Goal: Navigation & Orientation: Find specific page/section

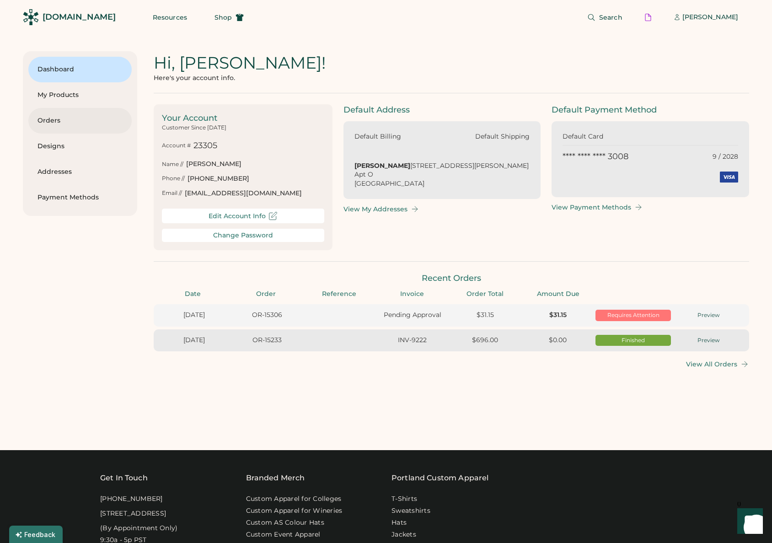
scroll to position [0, 8]
click at [89, 83] on div "My Products" at bounding box center [79, 95] width 85 height 26
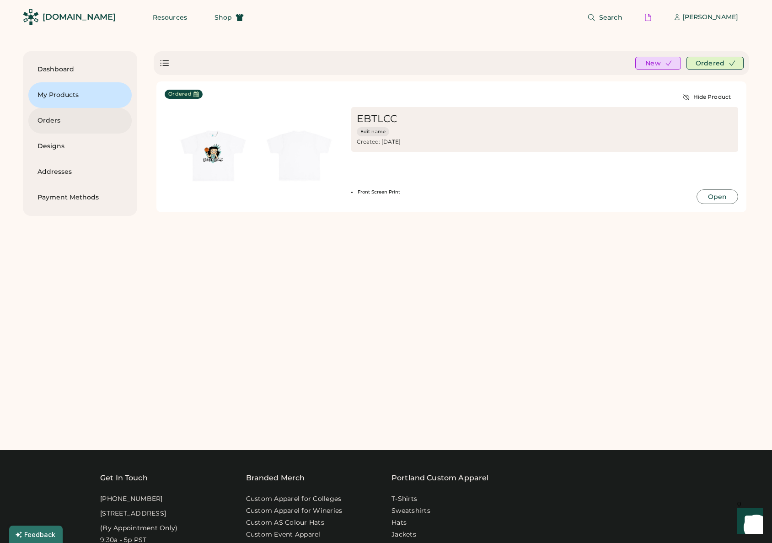
click at [64, 125] on div "Orders" at bounding box center [79, 121] width 85 height 26
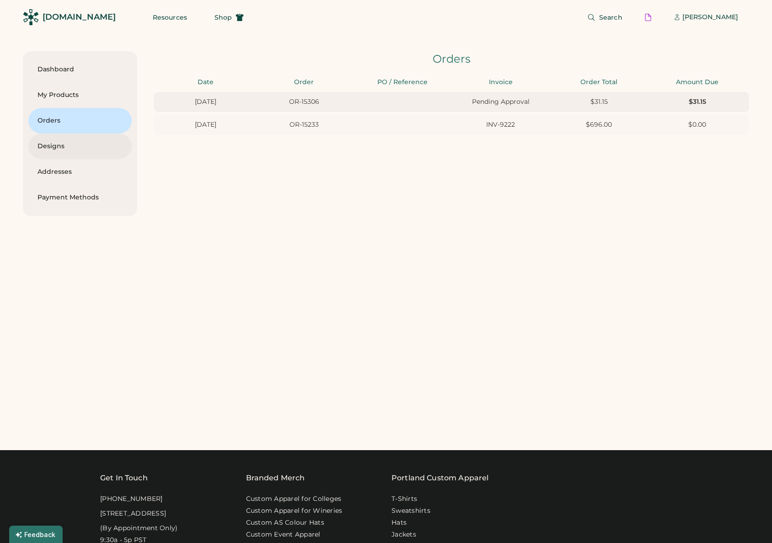
click at [58, 144] on div "Designs" at bounding box center [79, 146] width 85 height 9
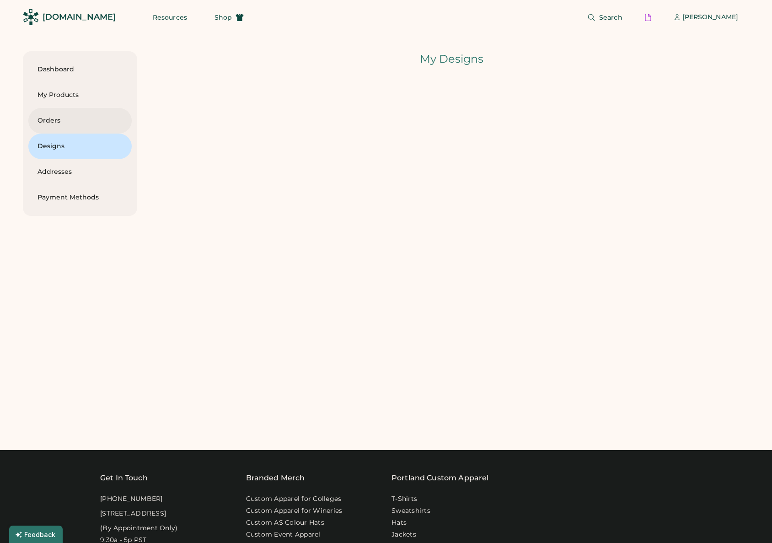
click at [60, 125] on div "Orders" at bounding box center [79, 121] width 85 height 26
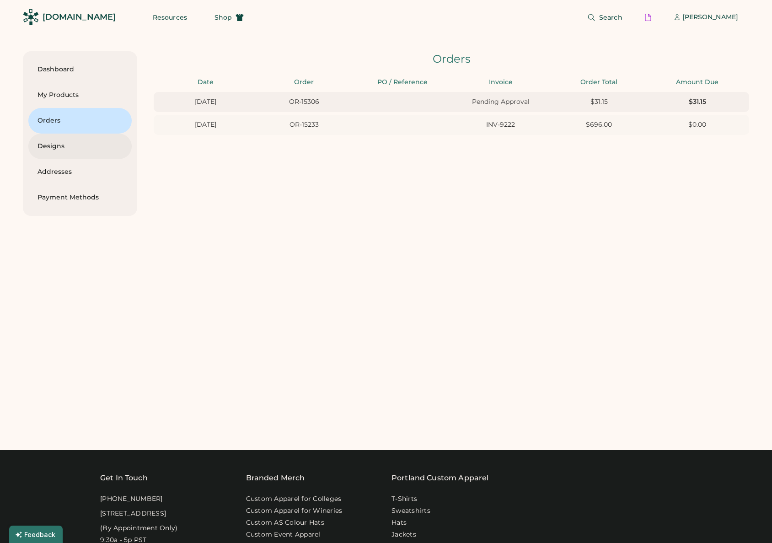
click at [60, 150] on div "Designs" at bounding box center [79, 146] width 85 height 9
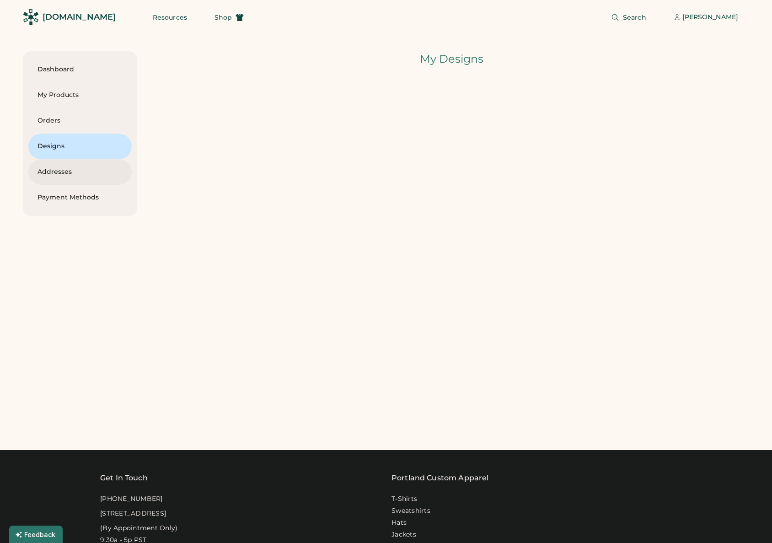
click at [69, 170] on div "Addresses" at bounding box center [79, 171] width 85 height 9
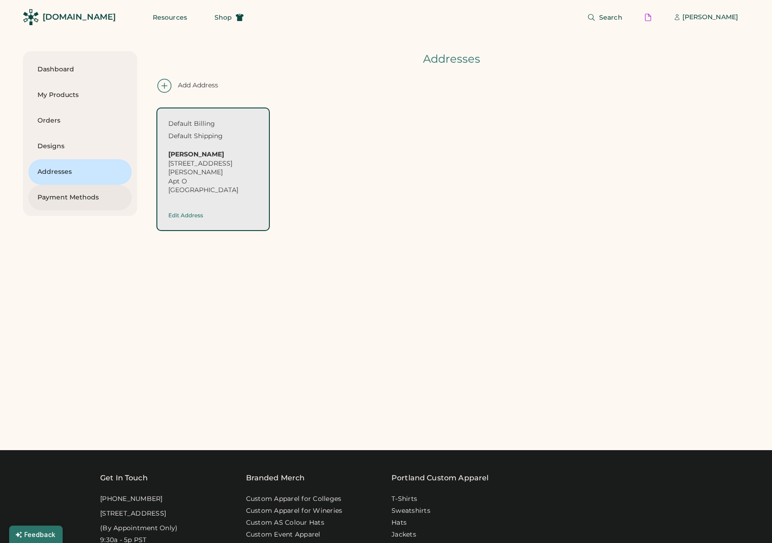
click at [66, 194] on div "Payment Methods" at bounding box center [79, 197] width 85 height 9
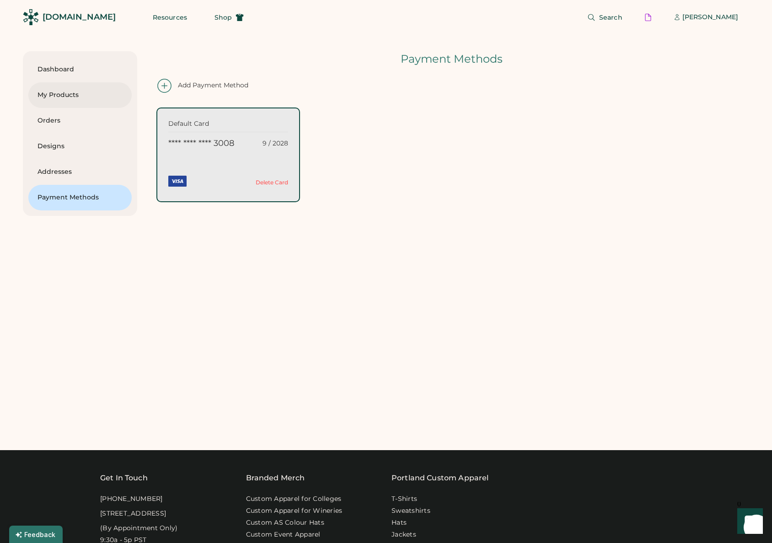
click at [76, 98] on div "My Products" at bounding box center [79, 95] width 85 height 9
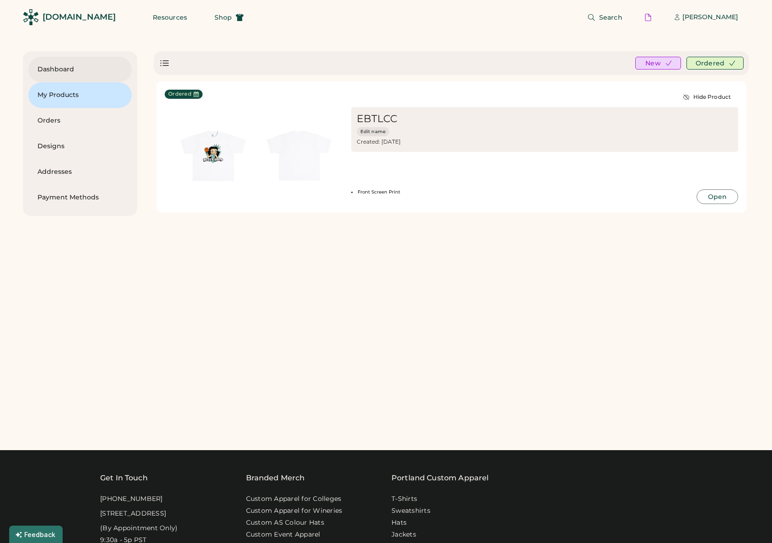
click at [76, 72] on div "Dashboard" at bounding box center [79, 69] width 85 height 9
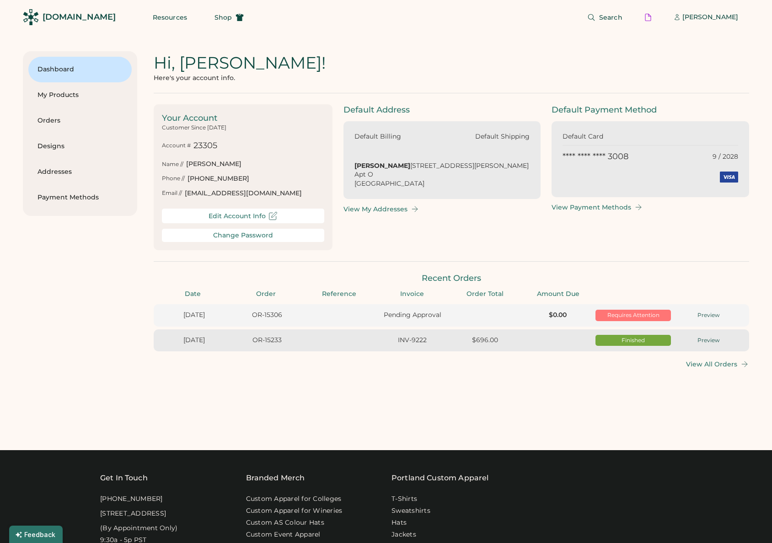
scroll to position [0, 8]
type input "****"
type input "******"
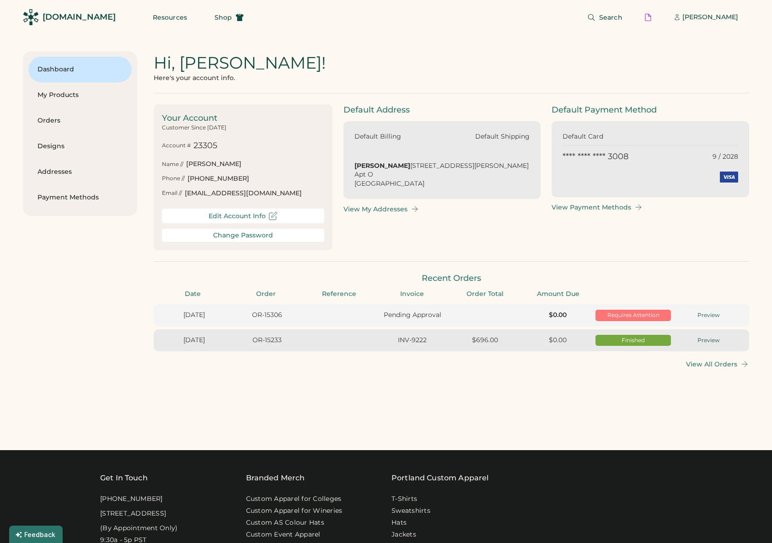
type input "******"
click at [70, 98] on div "My Products" at bounding box center [79, 95] width 85 height 9
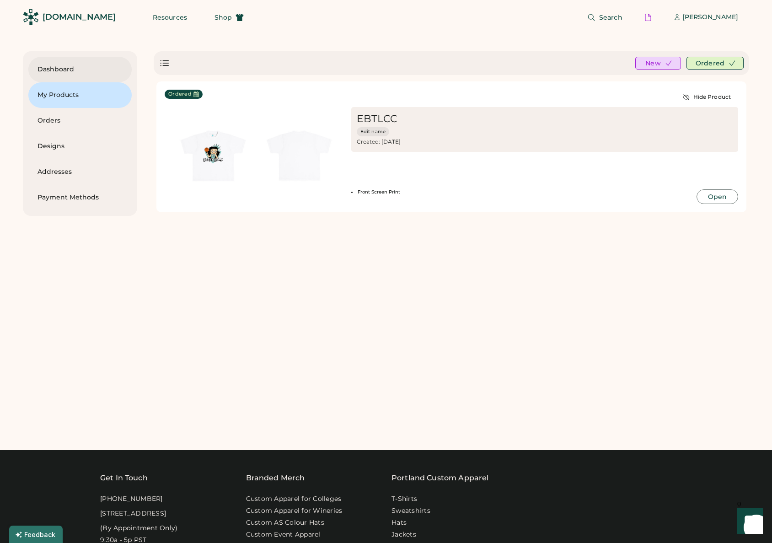
click at [72, 70] on div "Dashboard" at bounding box center [79, 69] width 85 height 9
